Goal: Navigation & Orientation: Find specific page/section

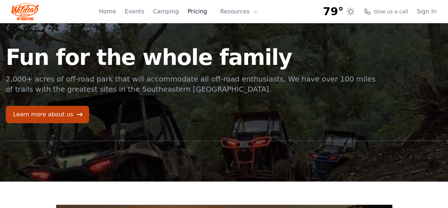
click at [204, 12] on link "Pricing" at bounding box center [198, 11] width 20 height 9
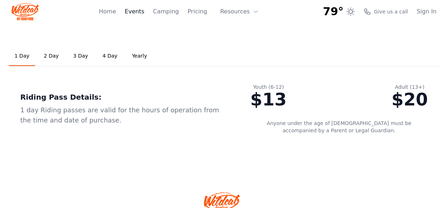
click at [139, 8] on link "Events" at bounding box center [135, 11] width 20 height 9
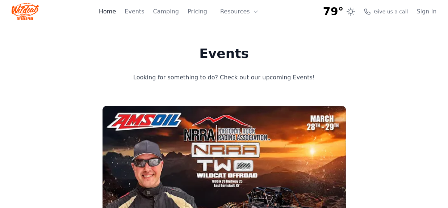
click at [115, 15] on link "Home" at bounding box center [107, 11] width 17 height 9
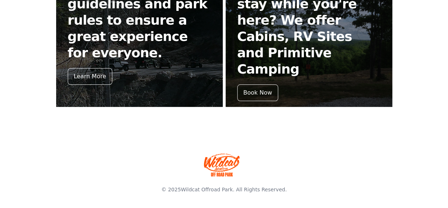
scroll to position [306, 0]
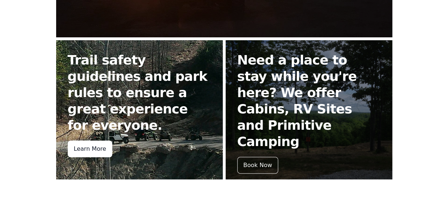
click at [81, 147] on div "Learn More" at bounding box center [90, 149] width 45 height 17
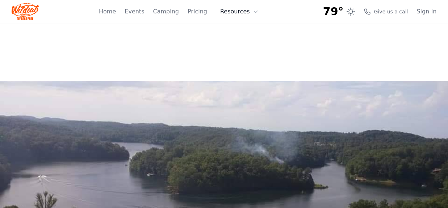
click at [243, 11] on button "Resources" at bounding box center [239, 11] width 47 height 14
click at [141, 12] on link "Events" at bounding box center [135, 11] width 20 height 9
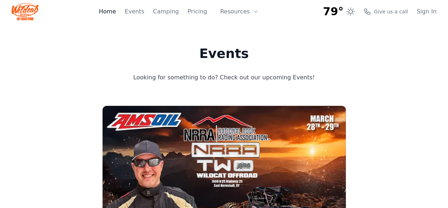
click at [116, 13] on link "Home" at bounding box center [107, 11] width 17 height 9
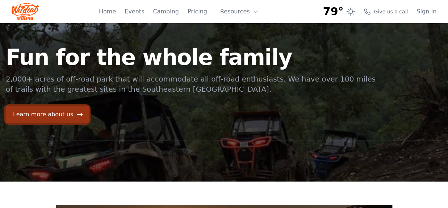
click at [76, 116] on icon at bounding box center [79, 114] width 7 height 7
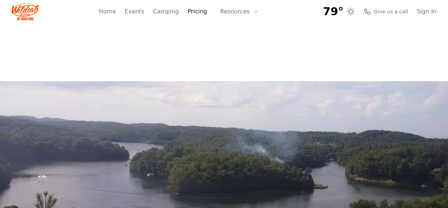
click at [203, 12] on link "Pricing" at bounding box center [198, 11] width 20 height 9
